Goal: Information Seeking & Learning: Learn about a topic

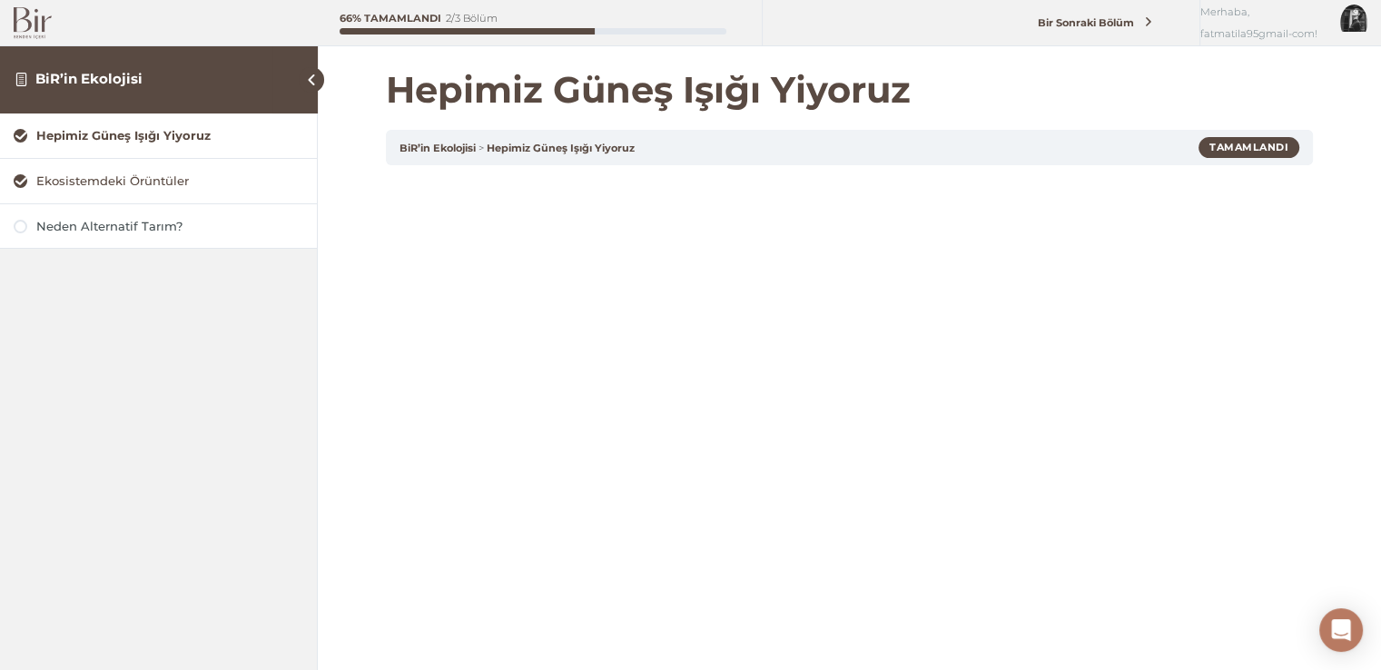
click at [124, 173] on div "Ekosistemdeki Örüntüler" at bounding box center [169, 181] width 267 height 17
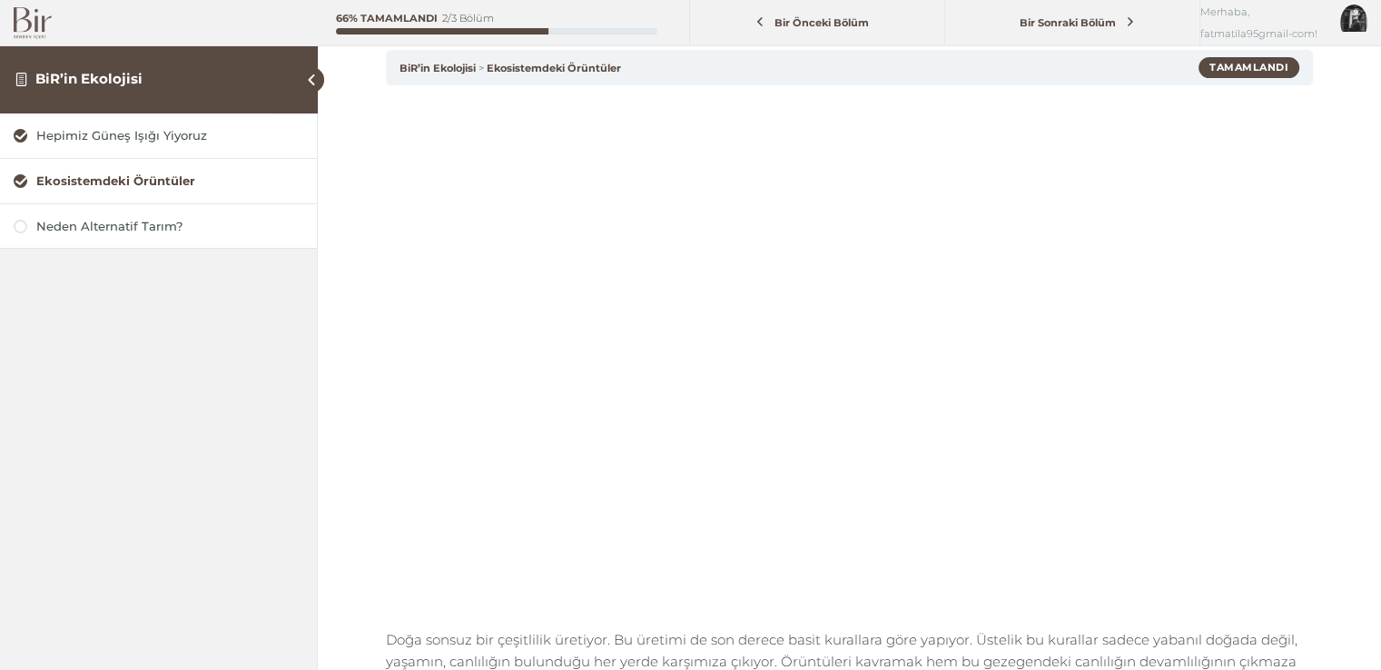
scroll to position [91, 0]
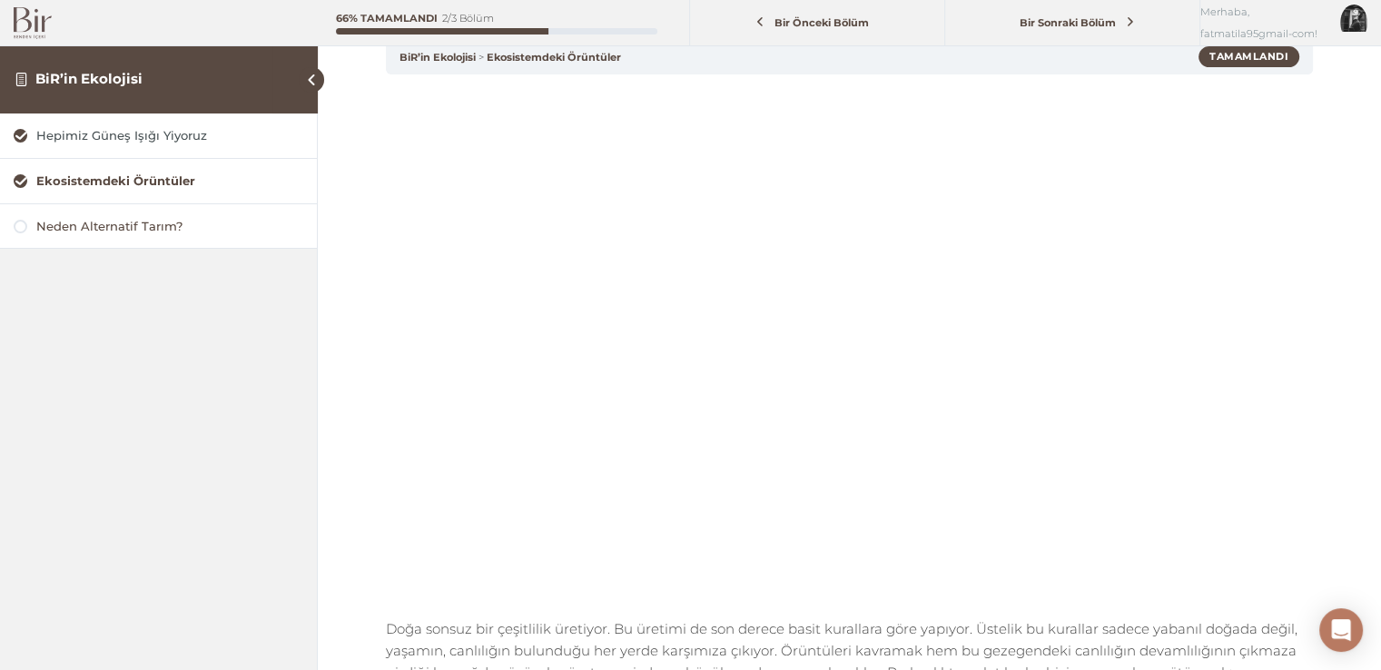
click at [247, 227] on div "Neden Alternatif Tarım?" at bounding box center [169, 226] width 267 height 17
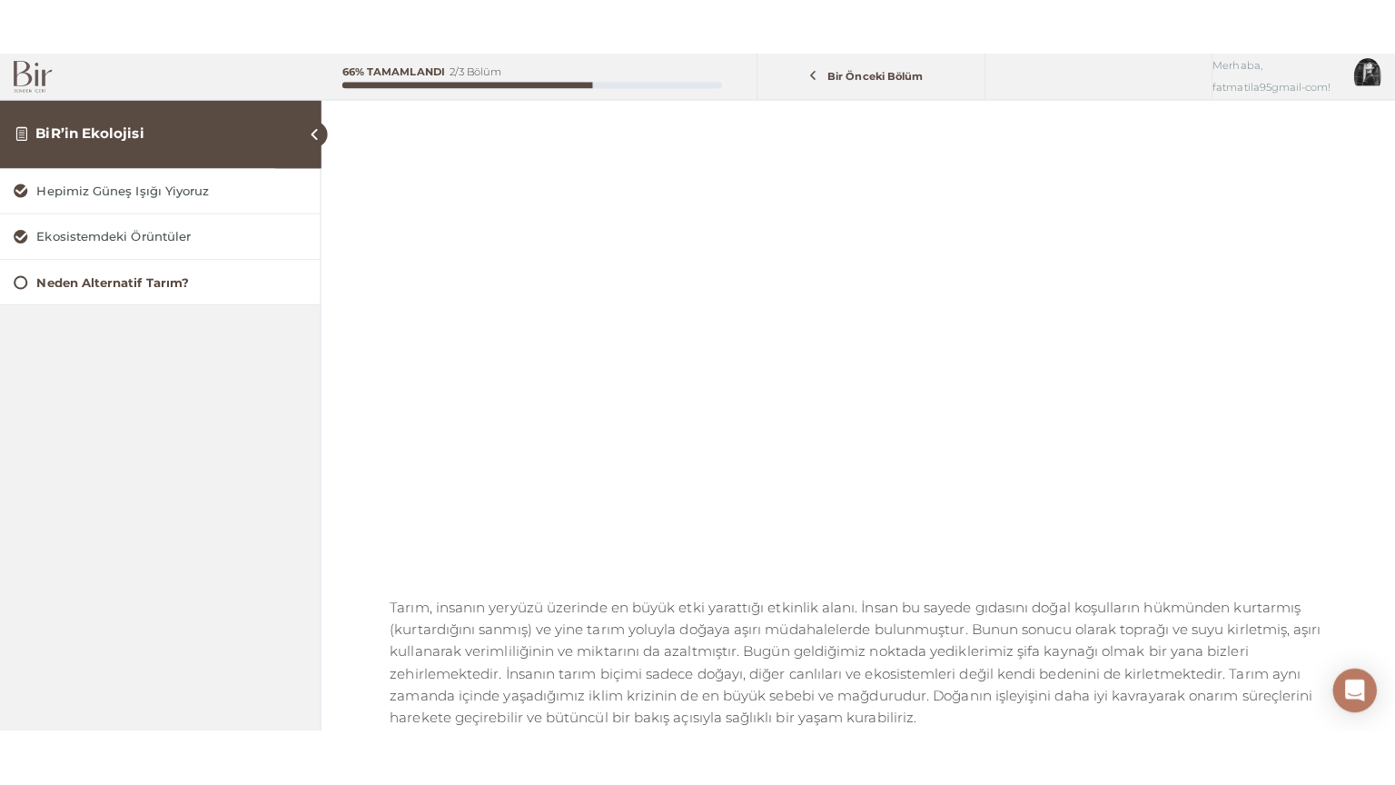
scroll to position [182, 0]
